Goal: Find specific page/section: Find specific page/section

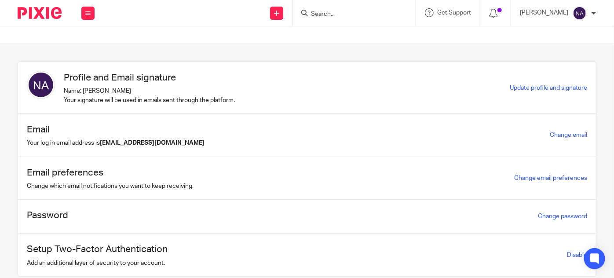
click at [360, 14] on input "Search" at bounding box center [349, 15] width 79 height 8
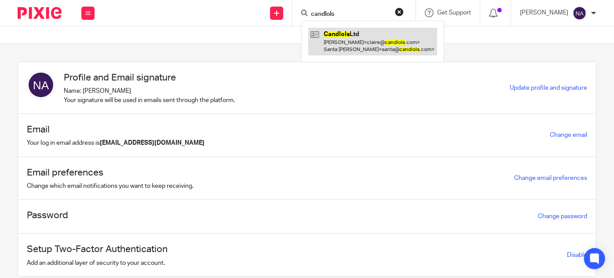
type input "candlols"
click at [359, 36] on link at bounding box center [372, 41] width 129 height 27
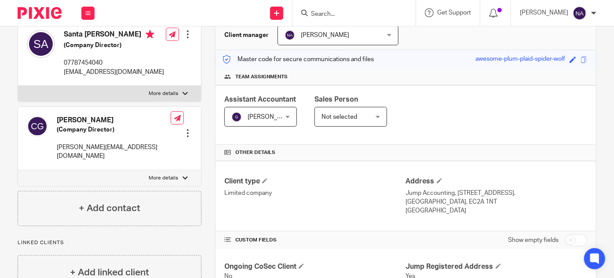
scroll to position [120, 0]
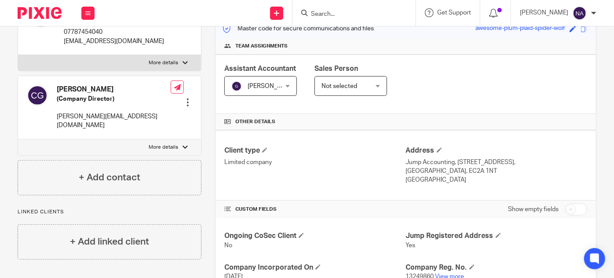
click at [443, 276] on link "View more" at bounding box center [449, 276] width 29 height 6
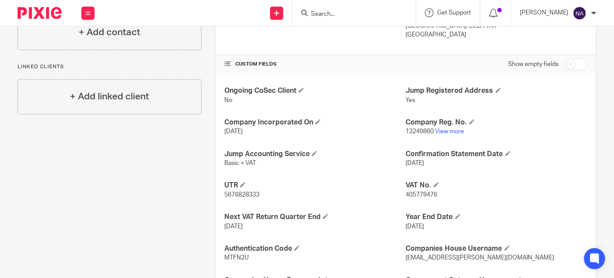
scroll to position [271, 0]
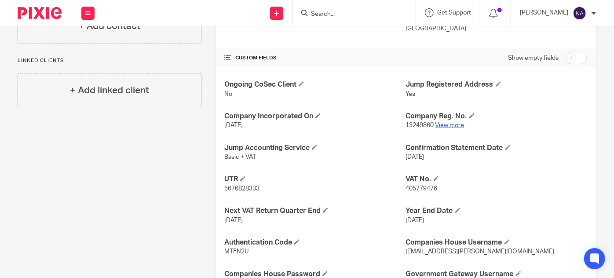
click at [450, 125] on link "View more" at bounding box center [449, 125] width 29 height 6
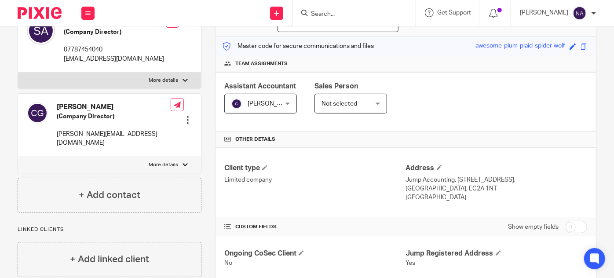
scroll to position [103, 0]
